Goal: Register for event/course

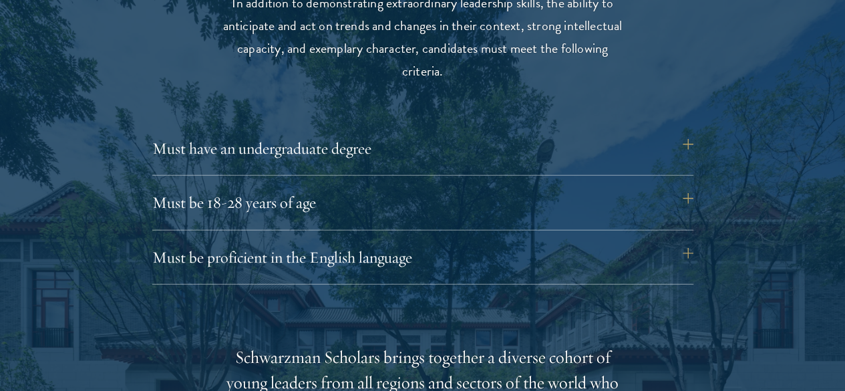
scroll to position [1787, 0]
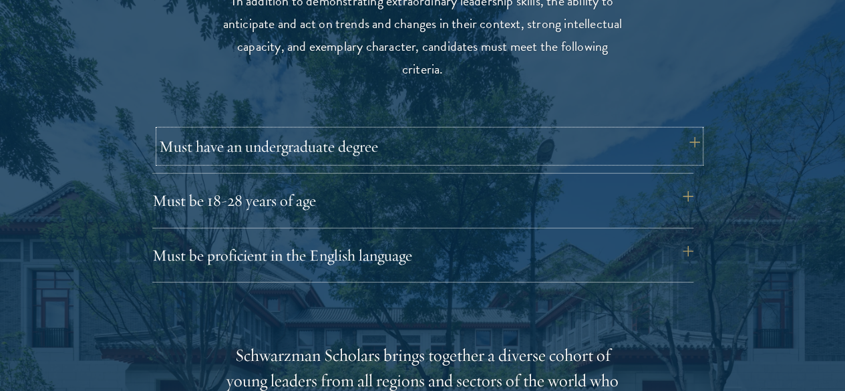
click at [576, 130] on button "Must have an undergraduate degree" at bounding box center [429, 146] width 541 height 32
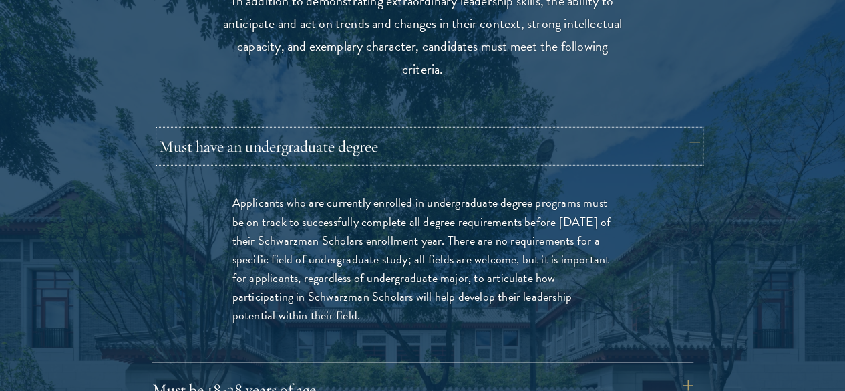
click at [576, 130] on button "Must have an undergraduate degree" at bounding box center [429, 146] width 541 height 32
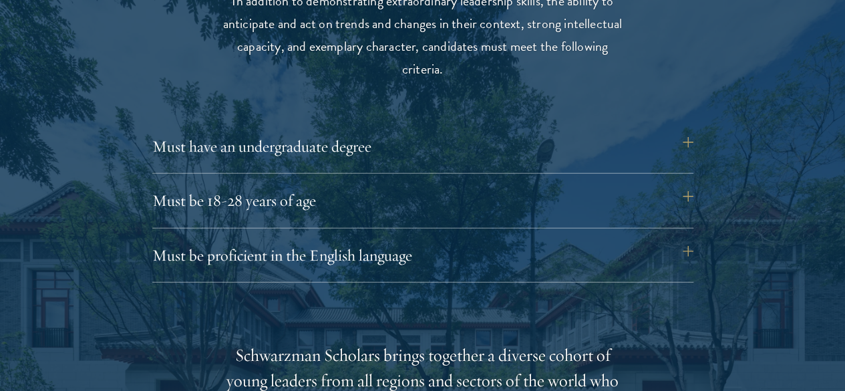
click at [534, 195] on div "Must be 18-28 years of age Candidates must be at least 18 but not yet 29 years …" at bounding box center [422, 205] width 541 height 43
click at [575, 184] on button "Must be 18-28 years of age" at bounding box center [429, 200] width 541 height 32
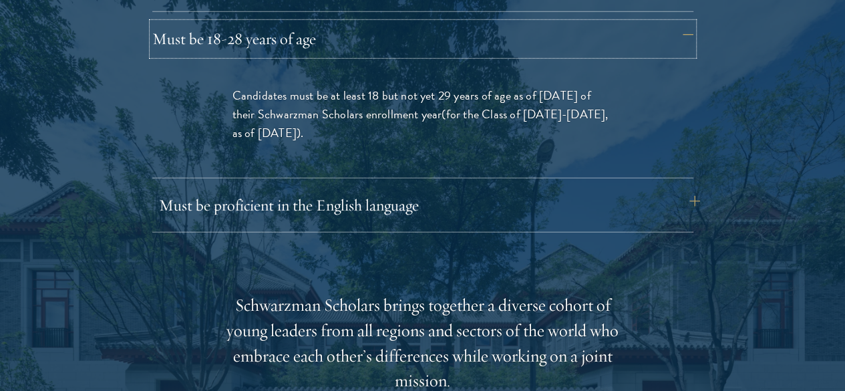
scroll to position [1950, 0]
click at [559, 158] on div "Must have an undergraduate degree Applicants who are currently enrolled in unde…" at bounding box center [422, 99] width 541 height 263
click at [541, 188] on button "Must be proficient in the English language" at bounding box center [429, 204] width 541 height 32
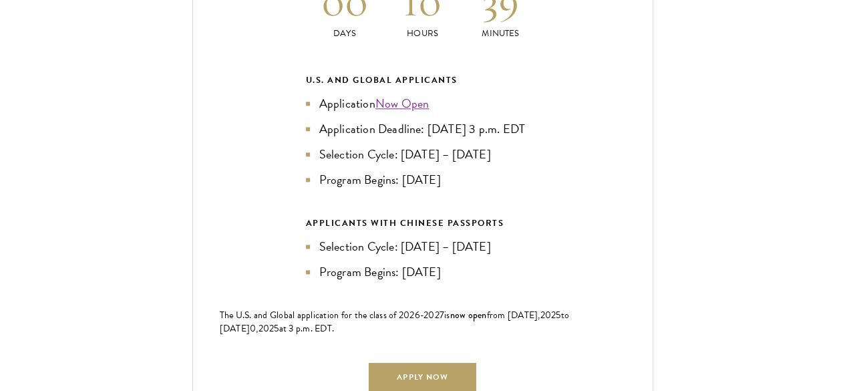
scroll to position [3323, 0]
click at [396, 94] on link "Now Open" at bounding box center [402, 103] width 54 height 18
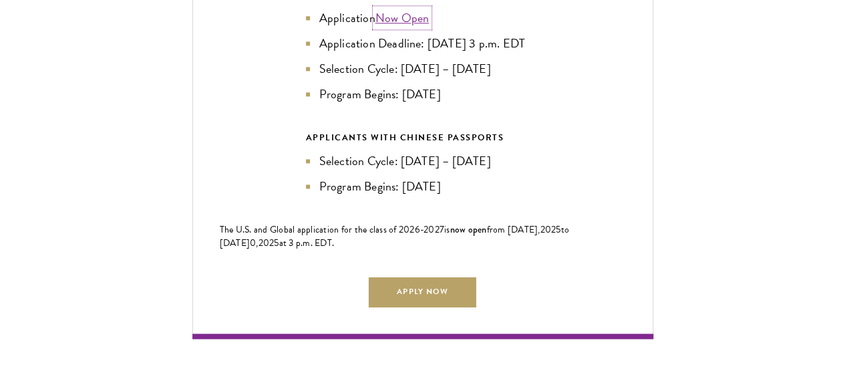
scroll to position [3409, 0]
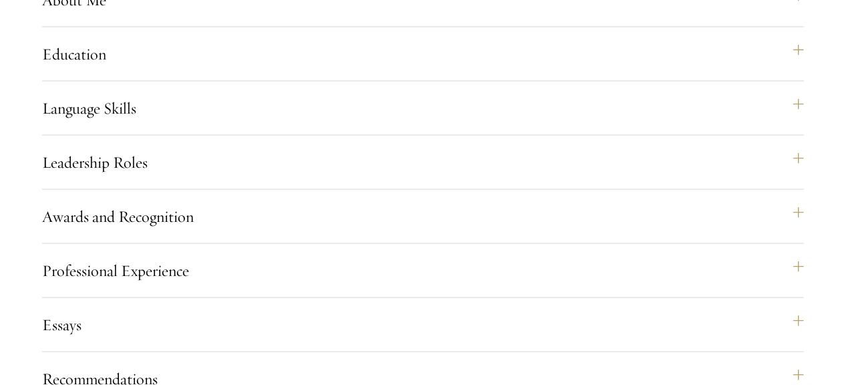
scroll to position [1433, 0]
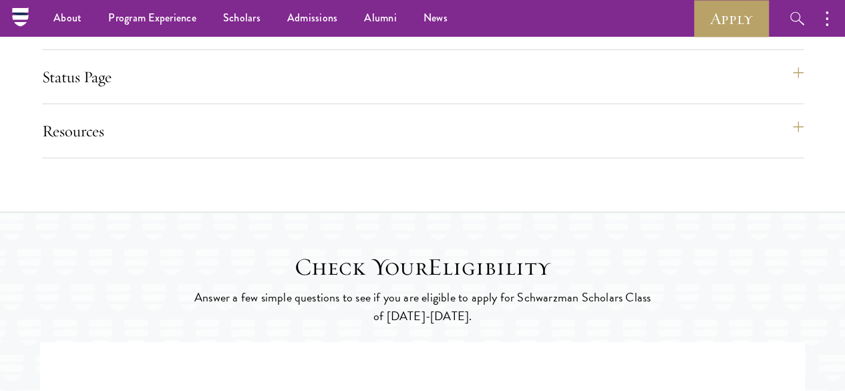
scroll to position [1865, 0]
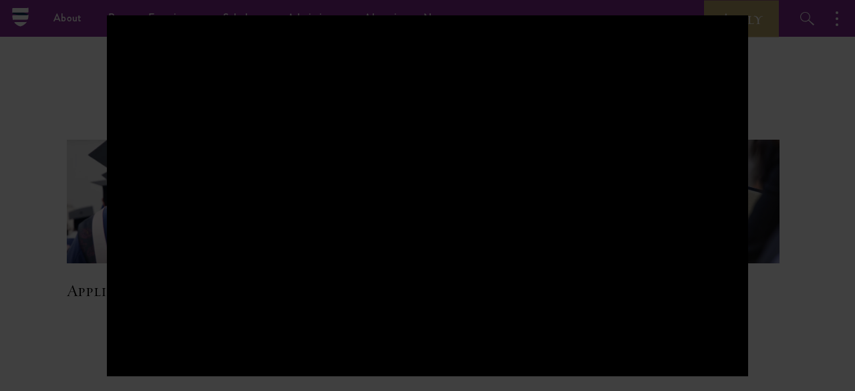
click at [804, 74] on div at bounding box center [427, 195] width 855 height 391
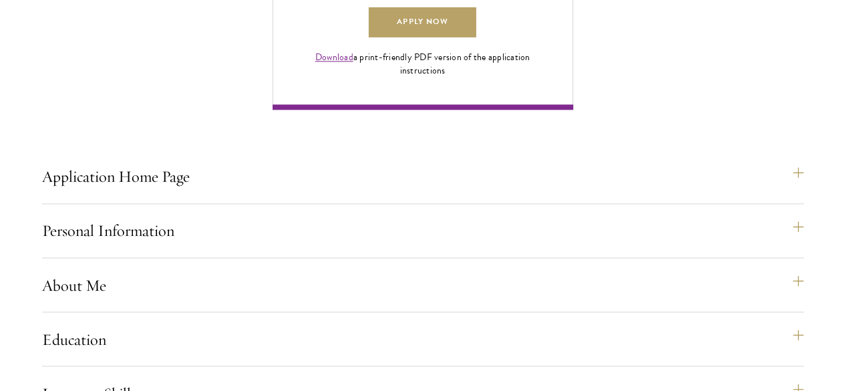
scroll to position [1040, 0]
